Goal: Task Accomplishment & Management: Manage account settings

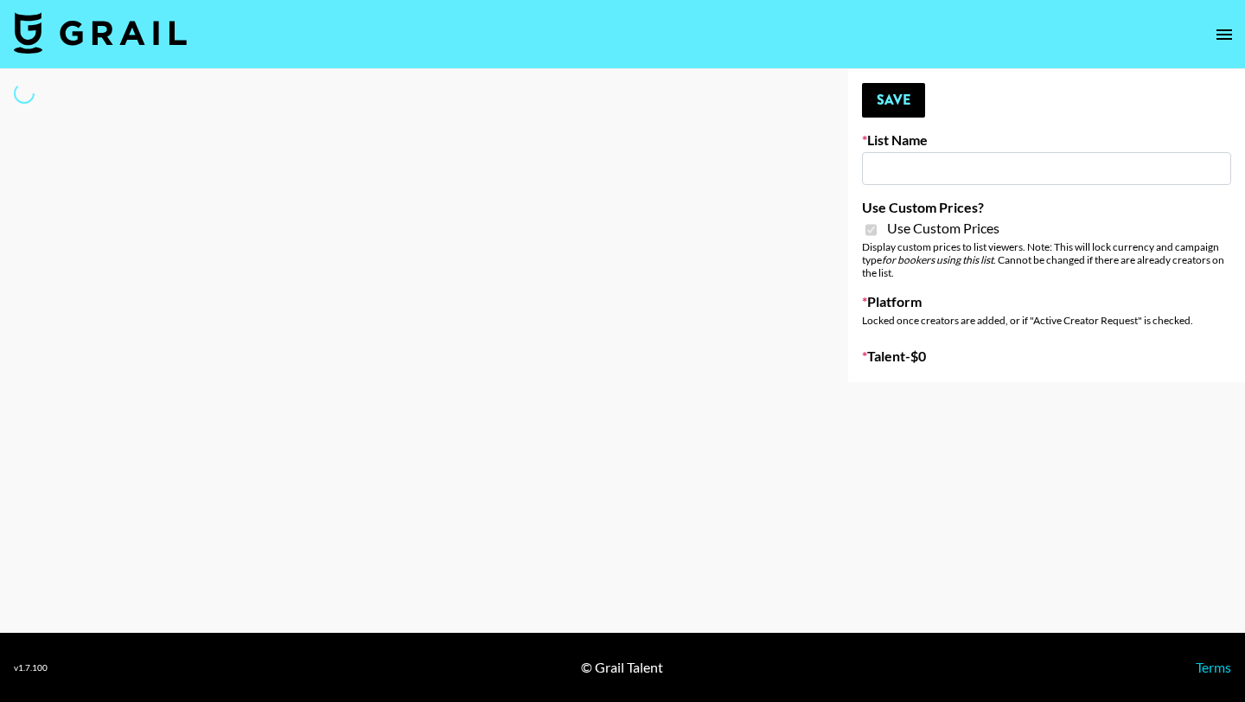
type input "Laifen (IG)"
checkbox input "true"
select select "Brand"
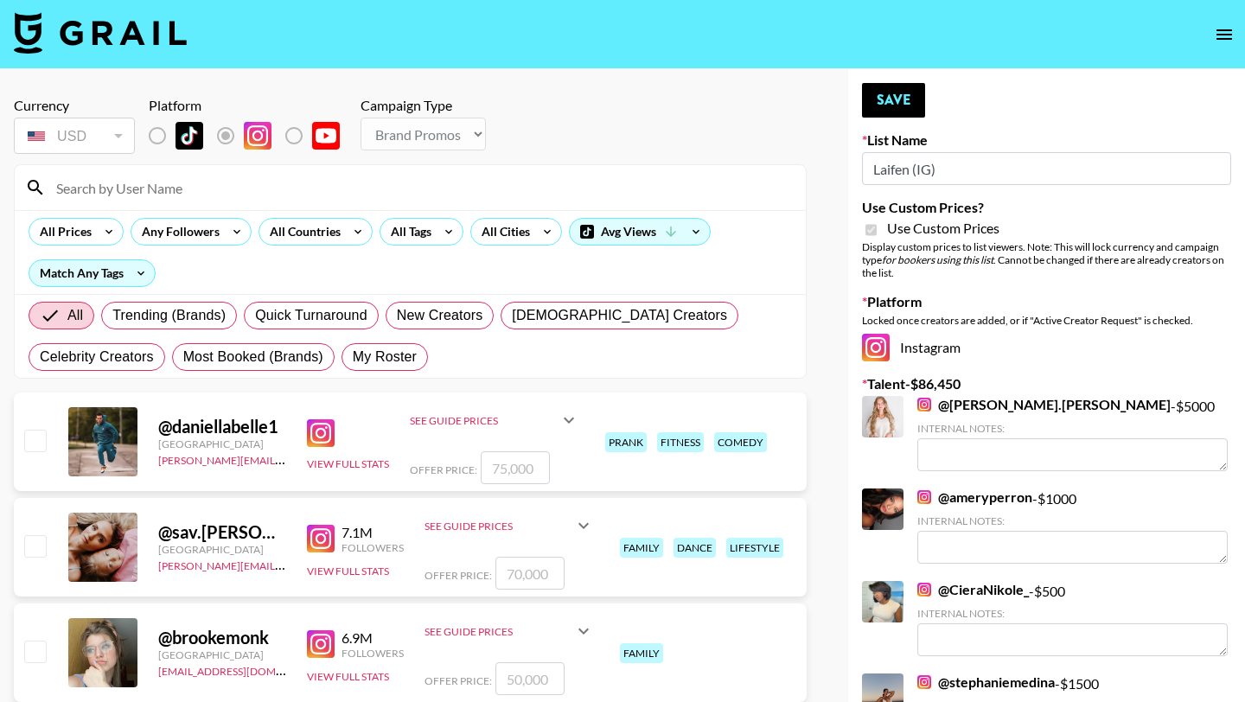
click at [198, 188] on input at bounding box center [420, 188] width 749 height 28
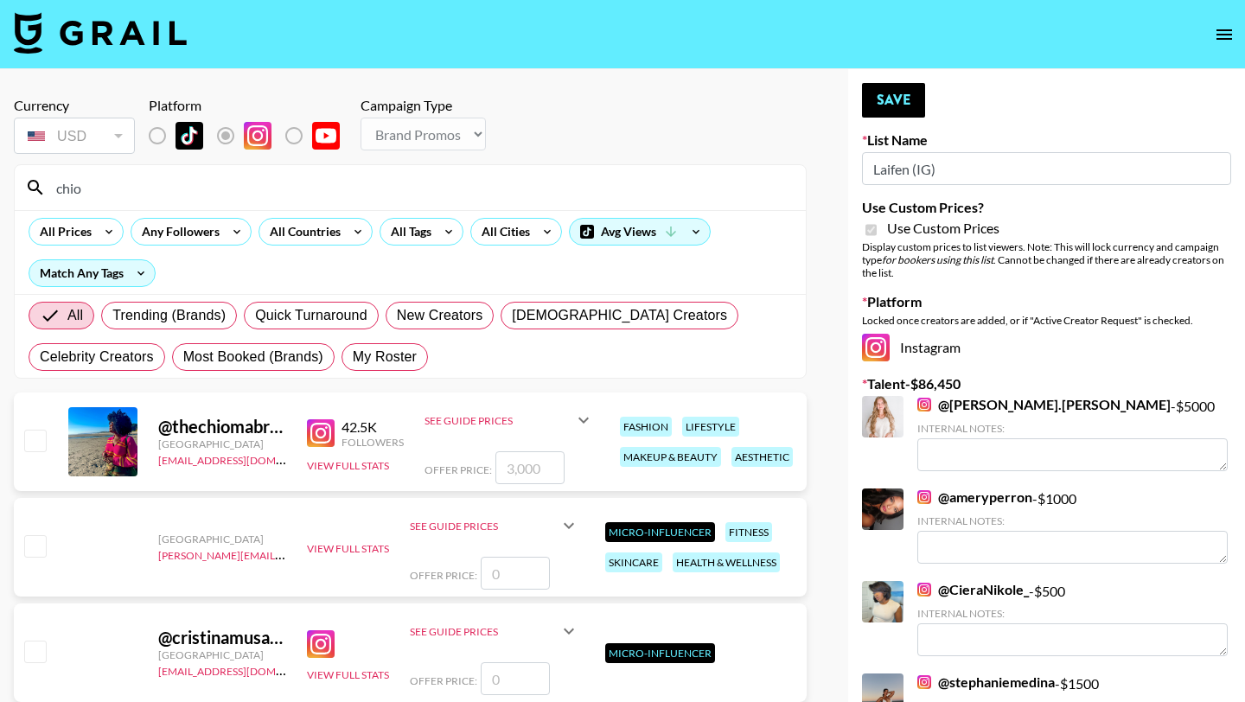
type input "chio"
click at [42, 436] on input "checkbox" at bounding box center [34, 440] width 21 height 21
checkbox input "true"
type input "3000"
click at [898, 100] on button "Save" at bounding box center [893, 100] width 63 height 35
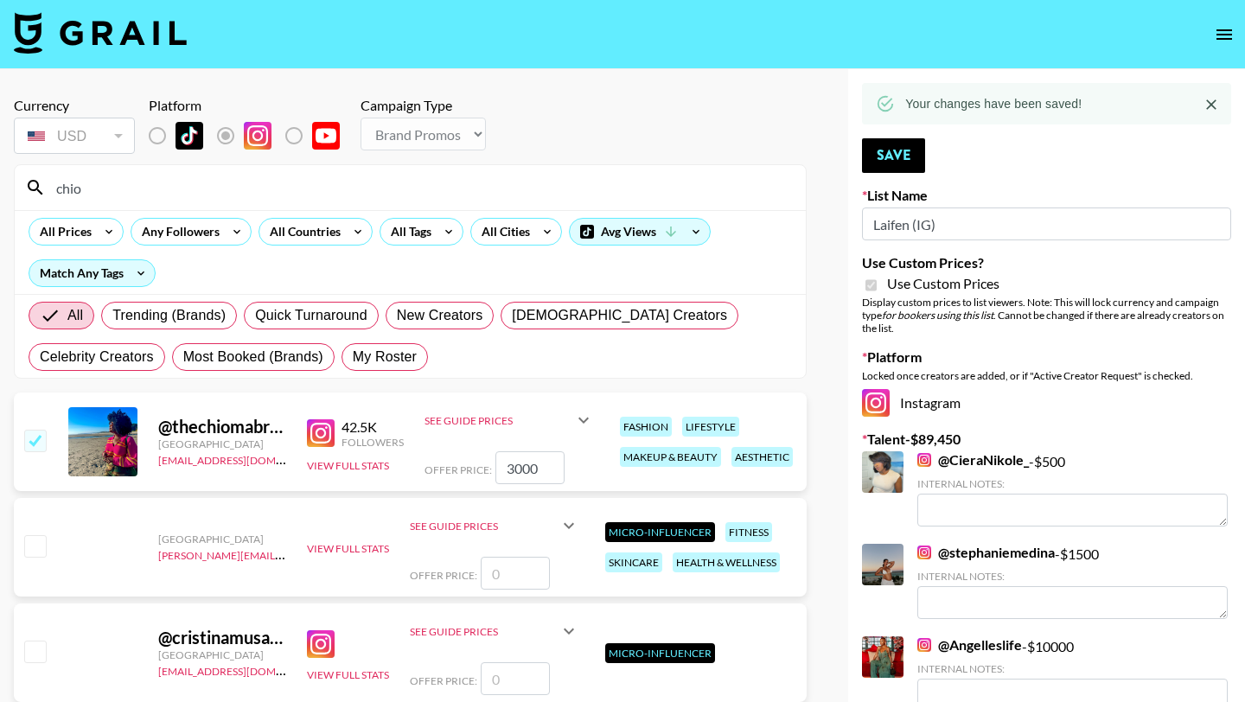
click at [252, 181] on input "chio" at bounding box center [420, 188] width 749 height 28
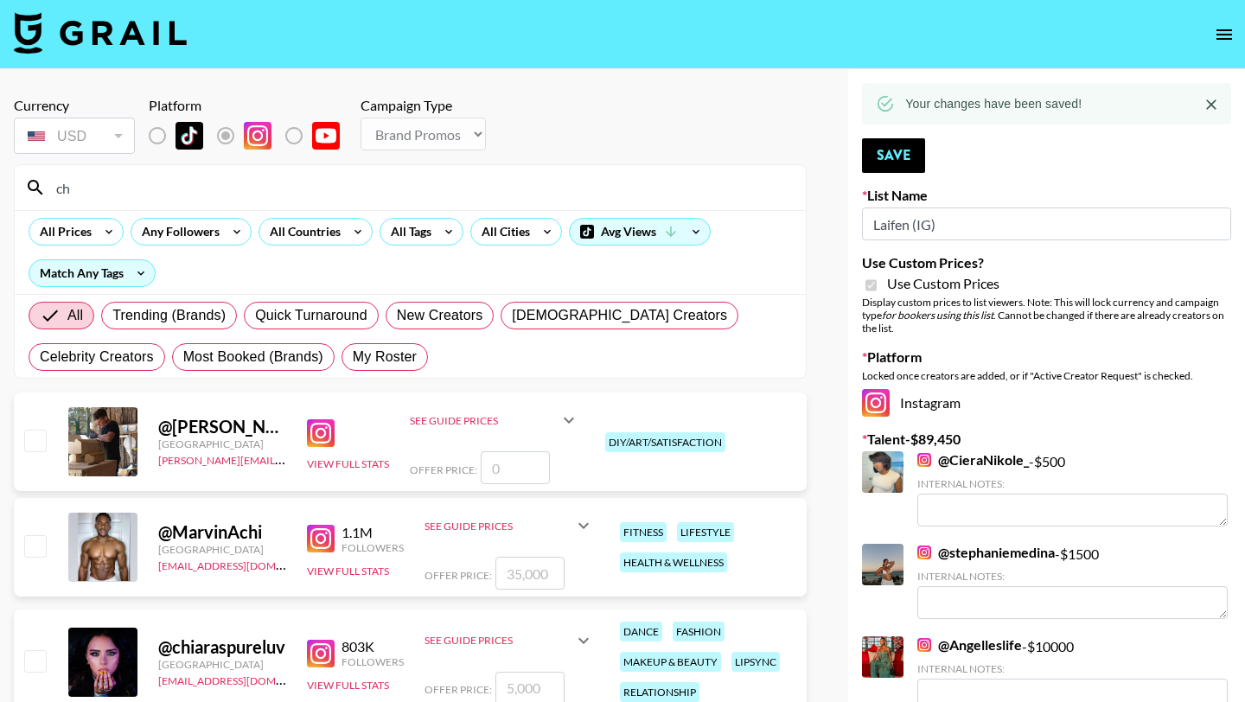
type input "c"
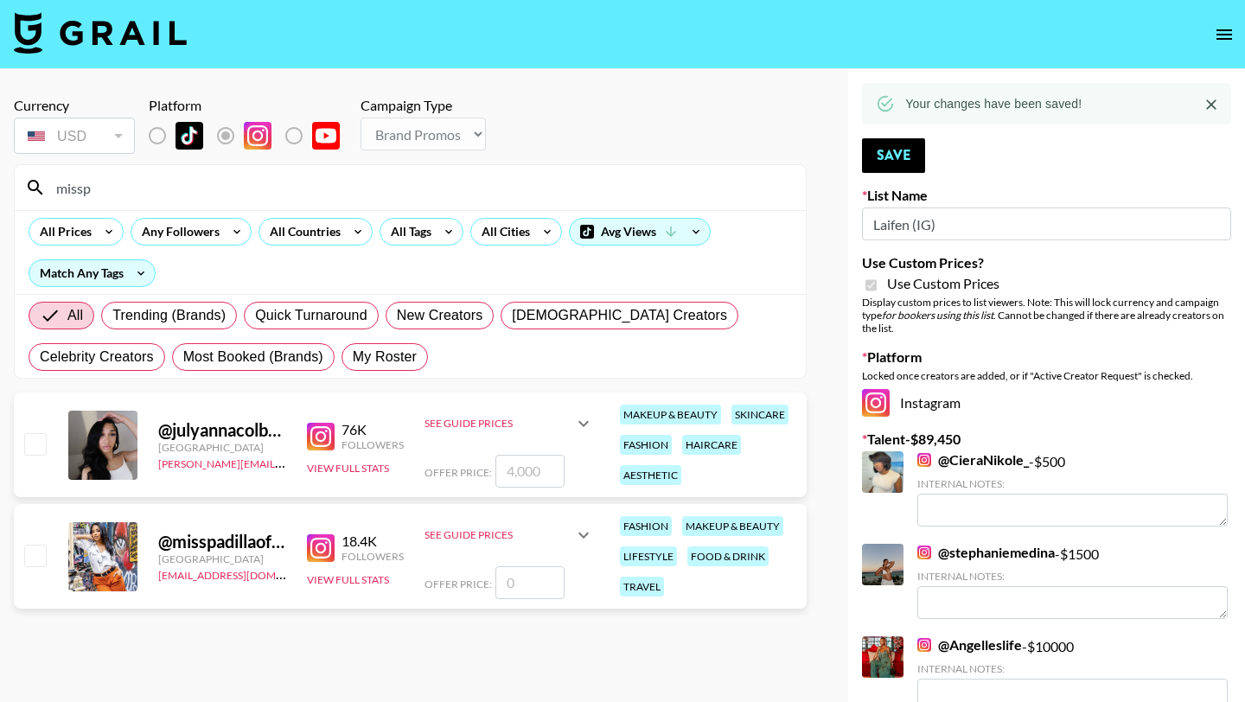
type input "missp"
click at [41, 557] on input "checkbox" at bounding box center [34, 554] width 21 height 21
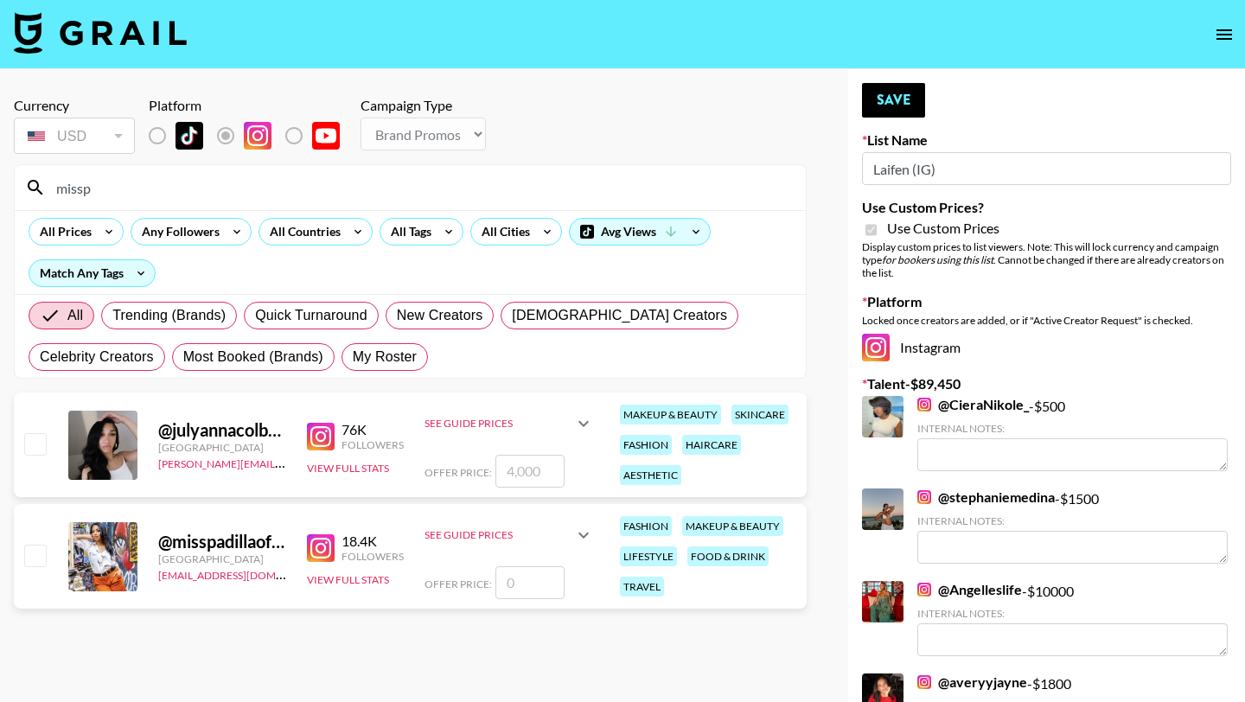
click at [44, 553] on input "checkbox" at bounding box center [34, 554] width 21 height 21
click at [47, 555] on div at bounding box center [34, 556] width 27 height 29
click at [517, 577] on input "number" at bounding box center [529, 582] width 69 height 33
checkbox input "true"
type input "1274"
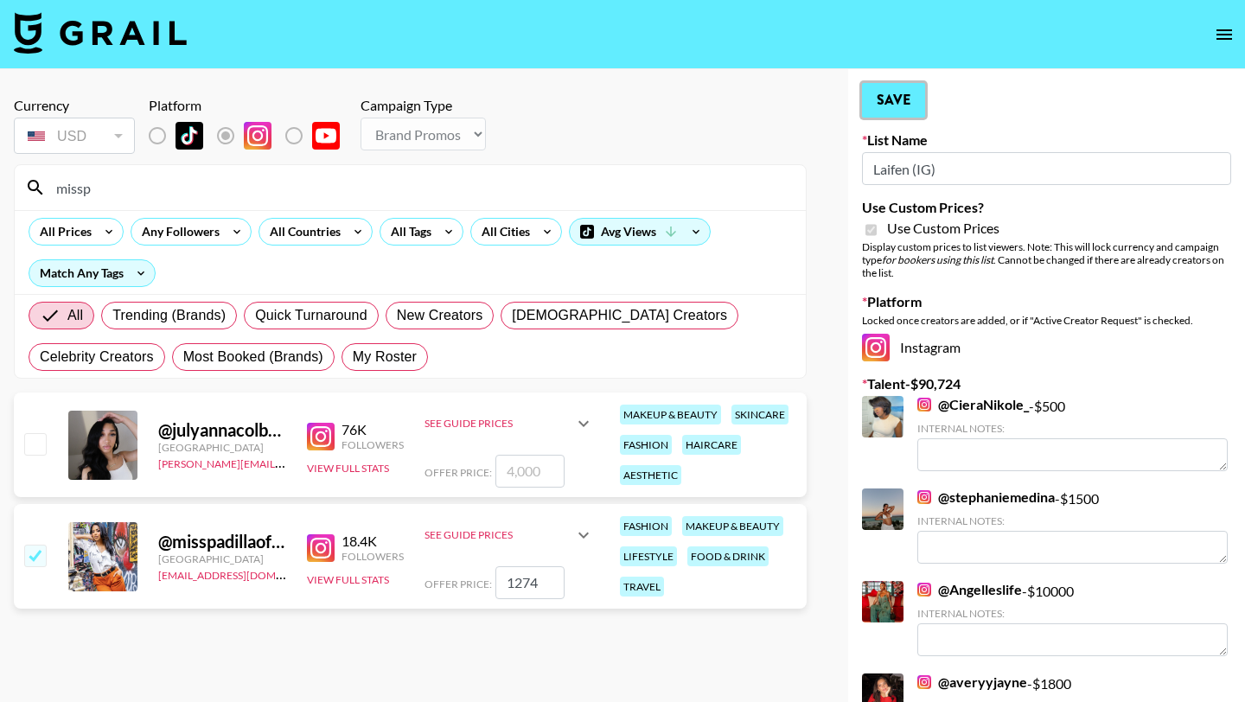
click at [881, 104] on button "Save" at bounding box center [893, 100] width 63 height 35
